Goal: Task Accomplishment & Management: Manage account settings

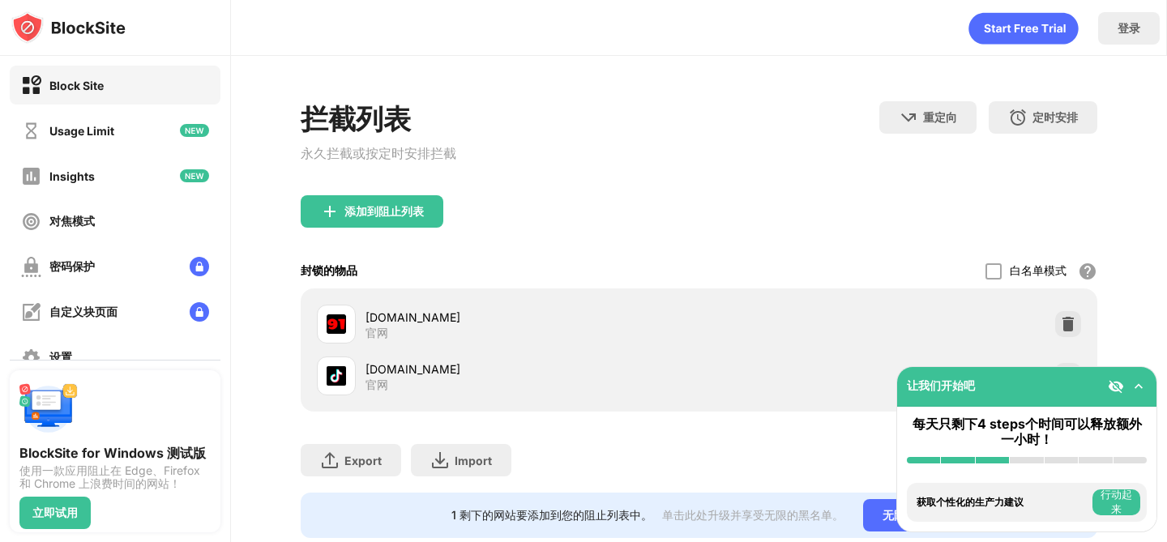
scroll to position [44, 0]
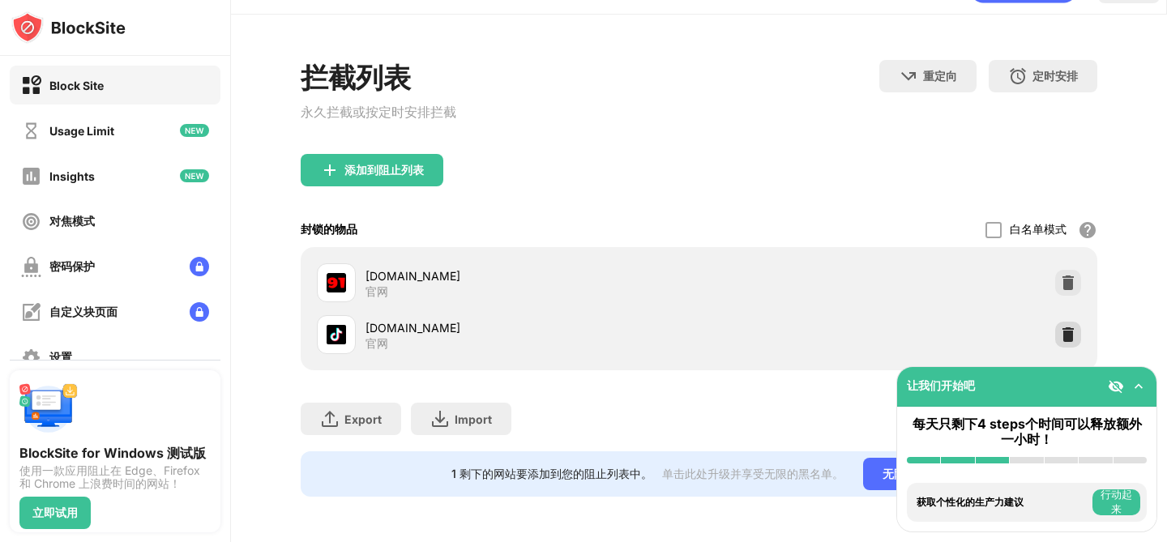
click at [1076, 334] on div at bounding box center [1069, 335] width 26 height 26
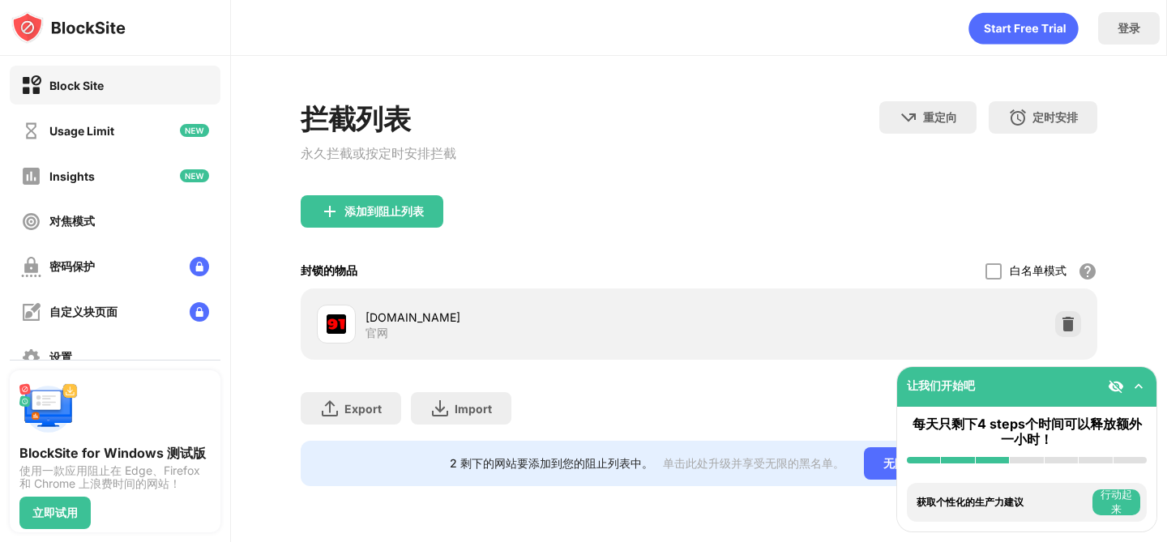
scroll to position [0, 0]
